Goal: Transaction & Acquisition: Book appointment/travel/reservation

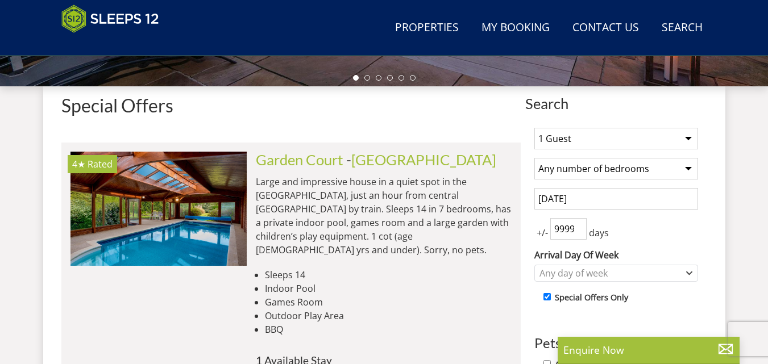
scroll to position [398, 0]
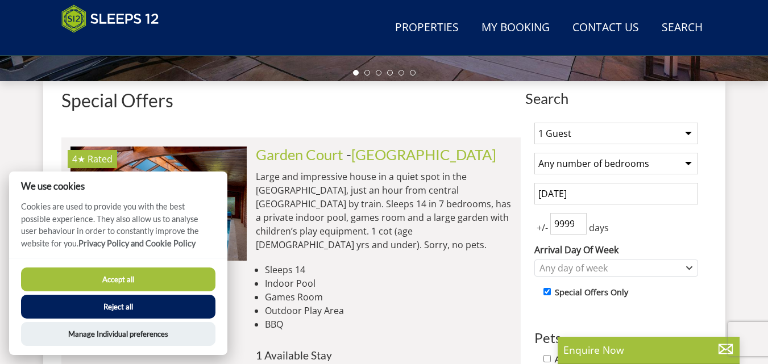
click at [650, 163] on select "Any number of bedrooms 4 Bedrooms 5 Bedrooms 6 Bedrooms 7 Bedrooms 8 Bedrooms 9…" at bounding box center [616, 164] width 164 height 22
select select "10"
click at [534, 153] on select "Any number of bedrooms 4 Bedrooms 5 Bedrooms 6 Bedrooms 7 Bedrooms 8 Bedrooms 9…" at bounding box center [616, 164] width 164 height 22
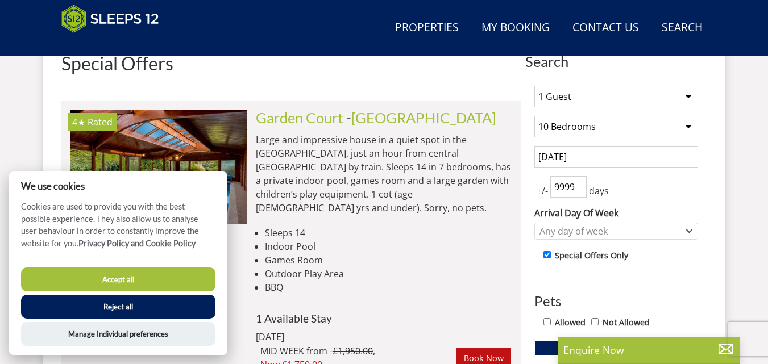
scroll to position [455, 0]
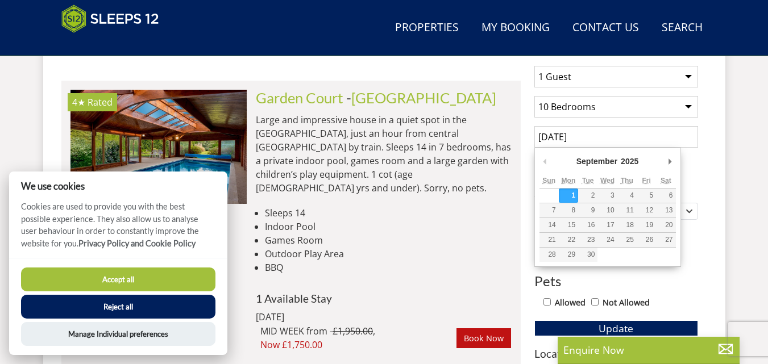
drag, startPoint x: 546, startPoint y: 132, endPoint x: 521, endPoint y: 131, distance: 25.1
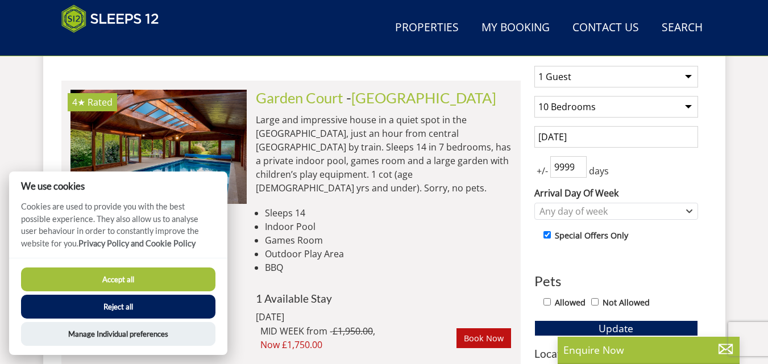
drag, startPoint x: 560, startPoint y: 138, endPoint x: 552, endPoint y: 134, distance: 8.7
click at [552, 134] on input "[DATE]" at bounding box center [616, 137] width 164 height 22
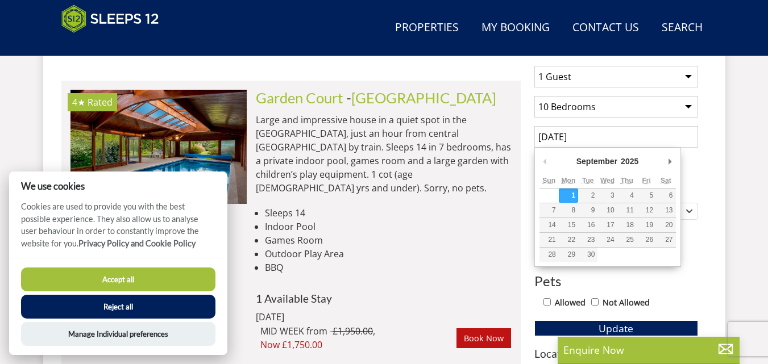
type input "[DATE]"
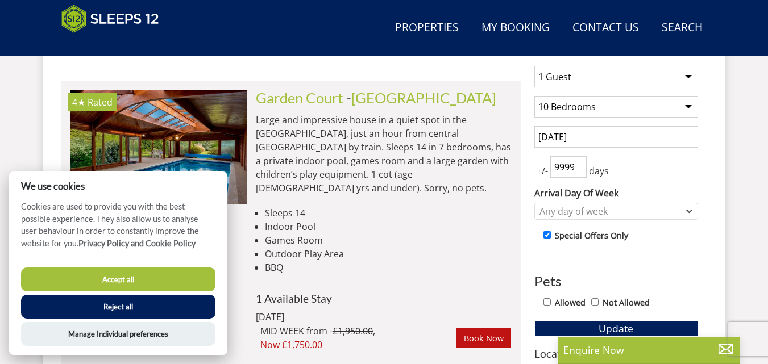
click at [593, 130] on input "[DATE]" at bounding box center [616, 137] width 164 height 22
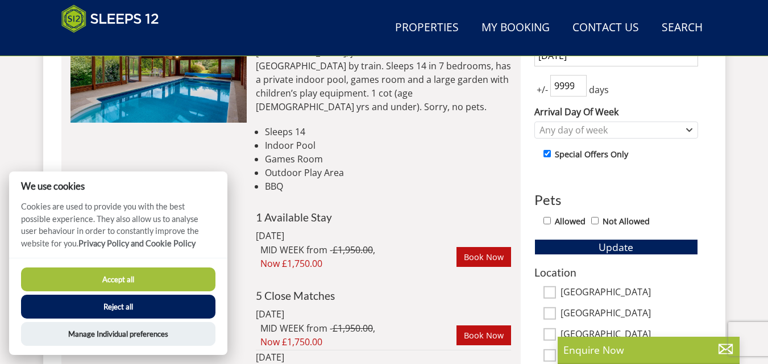
scroll to position [568, 0]
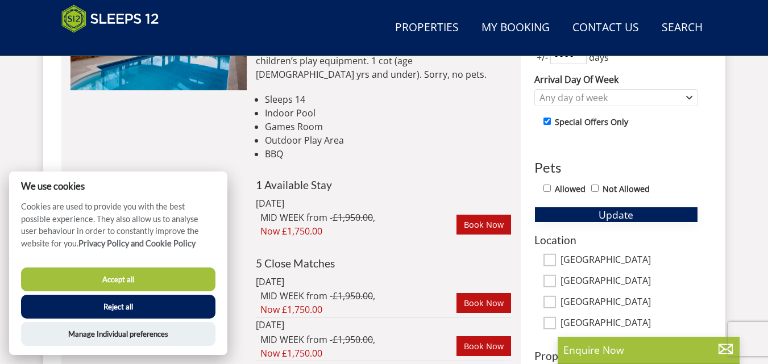
click at [592, 216] on button "Update" at bounding box center [616, 215] width 164 height 16
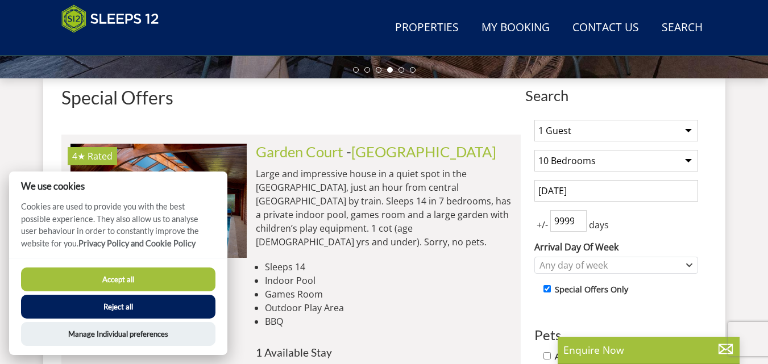
scroll to position [398, 0]
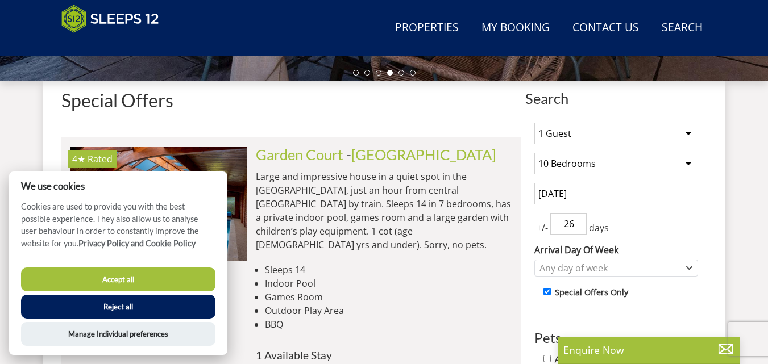
click at [577, 225] on input "25" at bounding box center [568, 224] width 36 height 22
click at [577, 225] on input "5" at bounding box center [568, 224] width 36 height 22
click at [577, 225] on input "4" at bounding box center [568, 224] width 36 height 22
click at [577, 225] on input "3" at bounding box center [568, 224] width 36 height 22
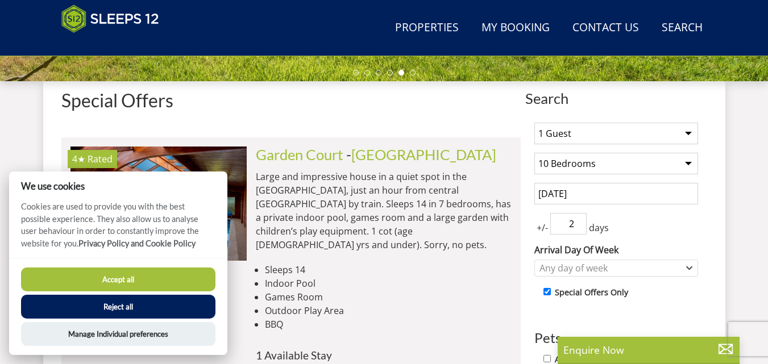
click at [577, 225] on input "2" at bounding box center [568, 224] width 36 height 22
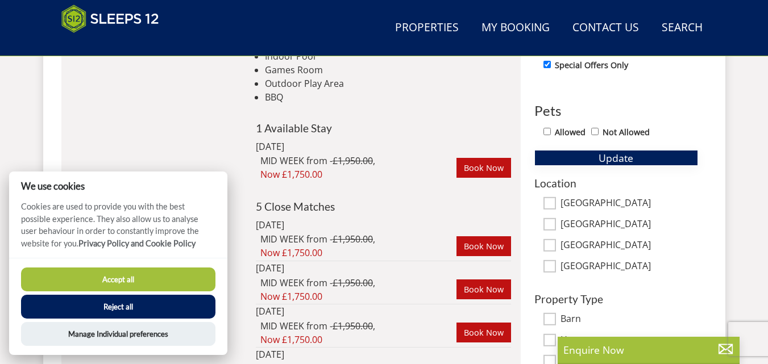
type input "0"
click at [619, 159] on span "Update" at bounding box center [615, 158] width 35 height 14
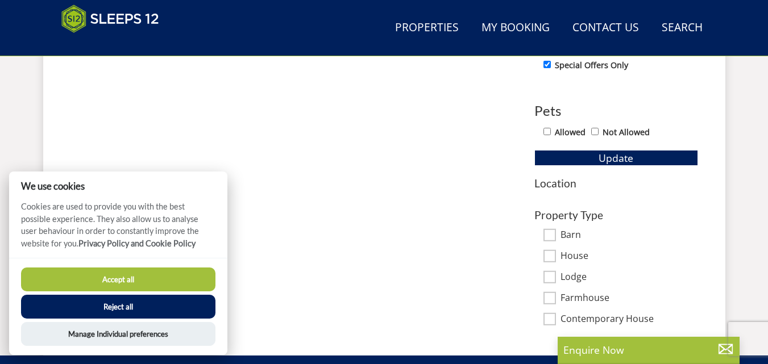
click at [153, 289] on button "Accept all" at bounding box center [118, 280] width 194 height 24
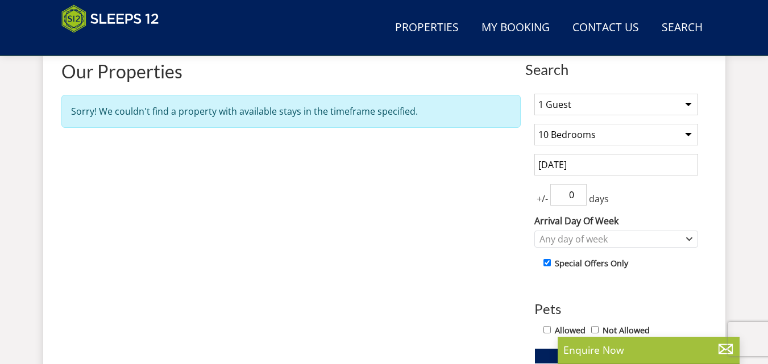
scroll to position [455, 0]
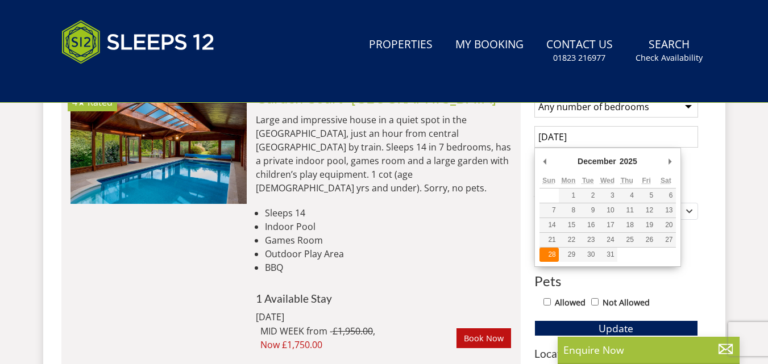
type input "28/12/2025"
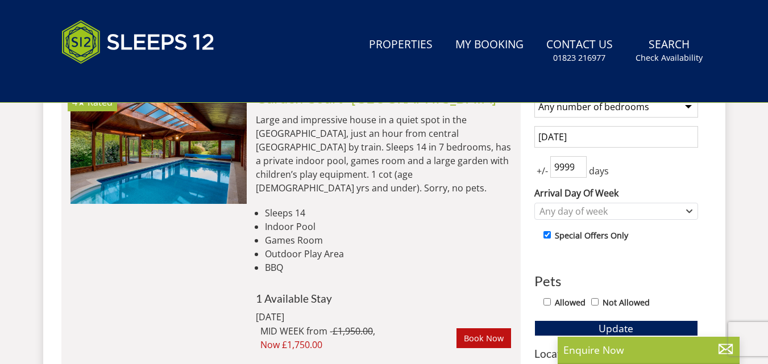
click at [568, 169] on input "999999" at bounding box center [568, 167] width 36 height 22
click at [574, 170] on input "30" at bounding box center [568, 167] width 36 height 22
click at [574, 170] on input "11" at bounding box center [568, 167] width 36 height 22
click at [574, 170] on input "2" at bounding box center [568, 167] width 36 height 22
click at [576, 163] on input "3" at bounding box center [568, 167] width 36 height 22
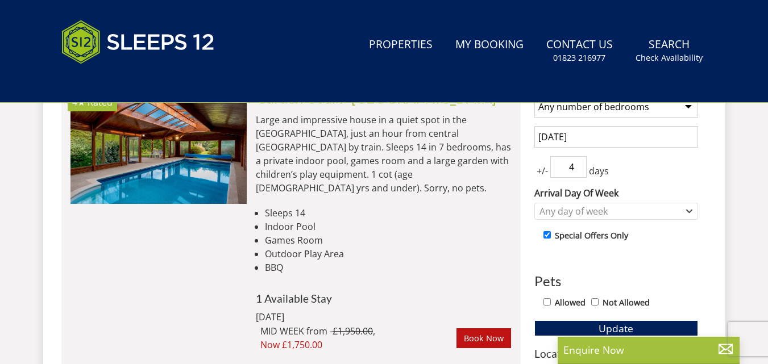
click at [576, 163] on input "4" at bounding box center [568, 167] width 36 height 22
type input "5"
click at [576, 163] on input "5" at bounding box center [568, 167] width 36 height 22
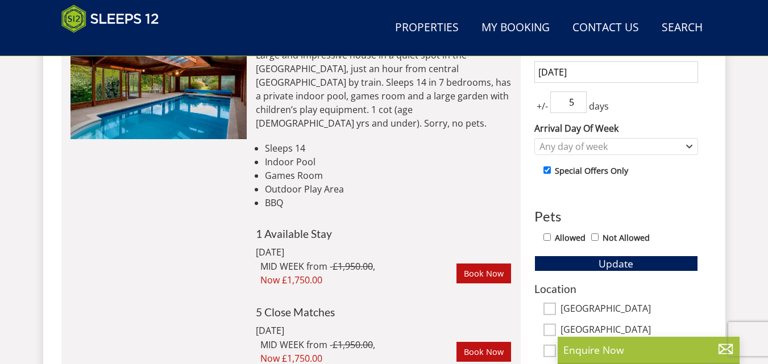
scroll to position [597, 0]
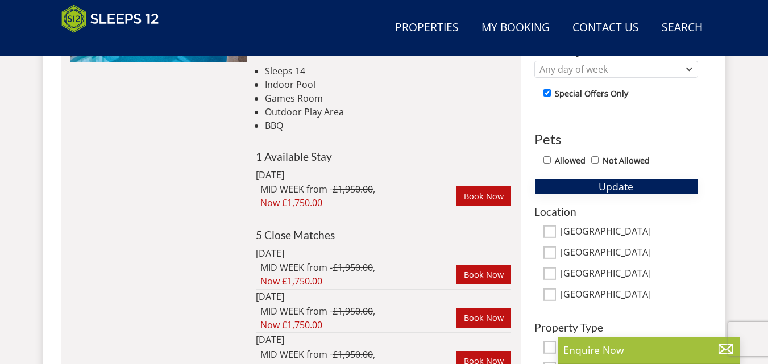
click at [635, 192] on button "Update" at bounding box center [616, 186] width 164 height 16
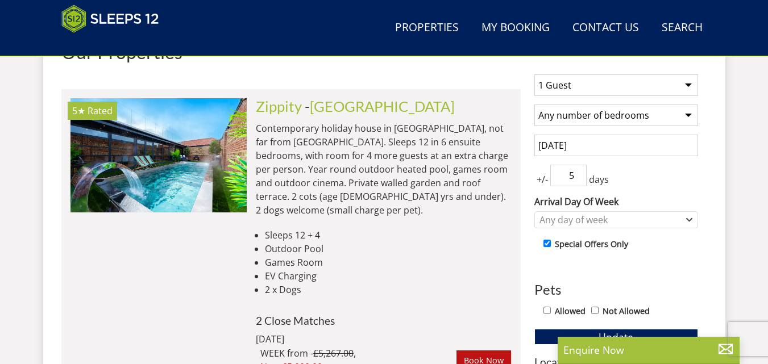
scroll to position [426, 0]
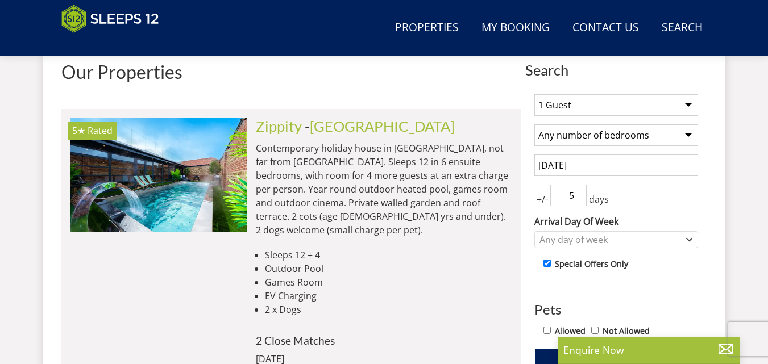
click at [585, 136] on select "Any number of bedrooms 4 Bedrooms 5 Bedrooms 6 Bedrooms 7 Bedrooms 8 Bedrooms 9…" at bounding box center [616, 135] width 164 height 22
select select "10"
click at [534, 124] on select "Any number of bedrooms 4 Bedrooms 5 Bedrooms 6 Bedrooms 7 Bedrooms 8 Bedrooms 9…" at bounding box center [616, 135] width 164 height 22
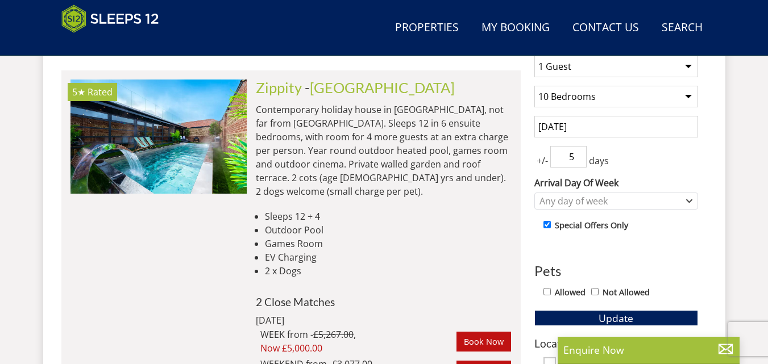
scroll to position [540, 0]
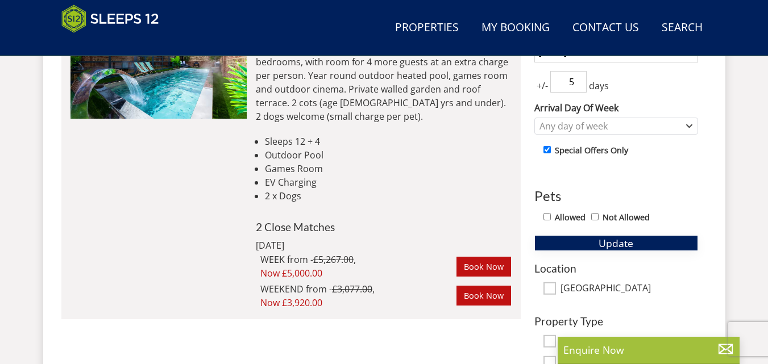
click at [612, 247] on span "Update" at bounding box center [615, 243] width 35 height 14
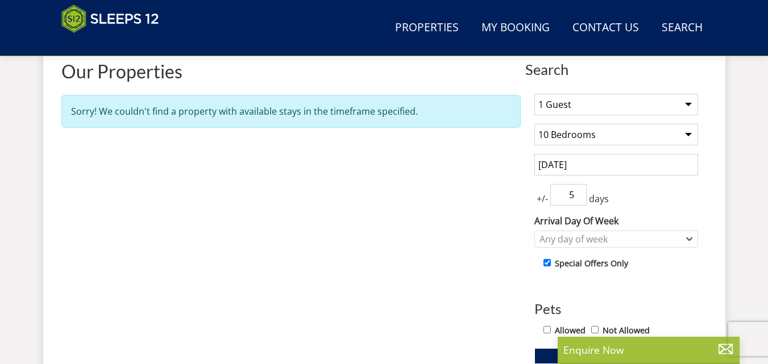
scroll to position [426, 0]
